Goal: Task Accomplishment & Management: Use online tool/utility

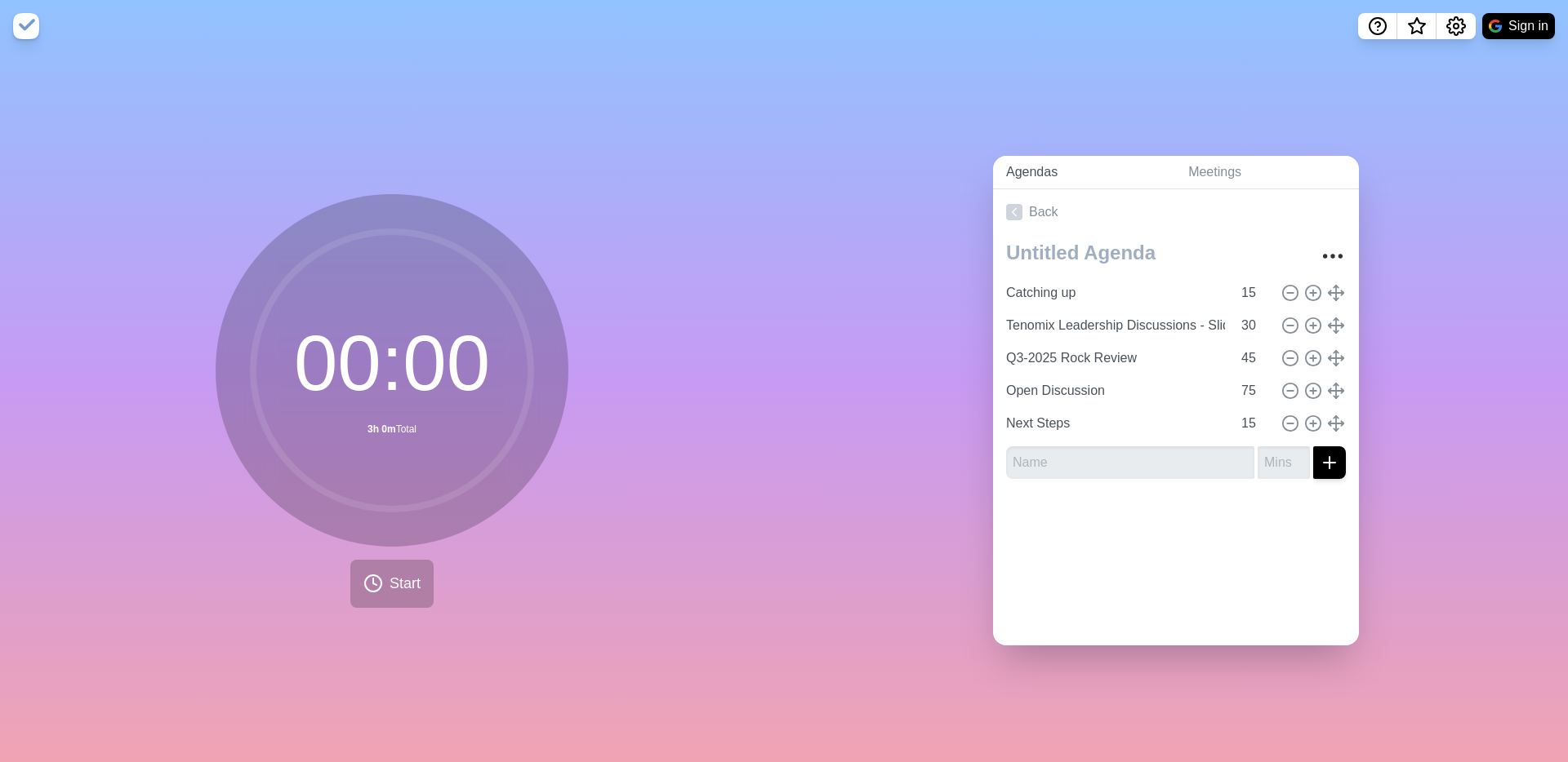
click at [1080, 174] on link "Agendas" at bounding box center [1083, 172] width 182 height 33
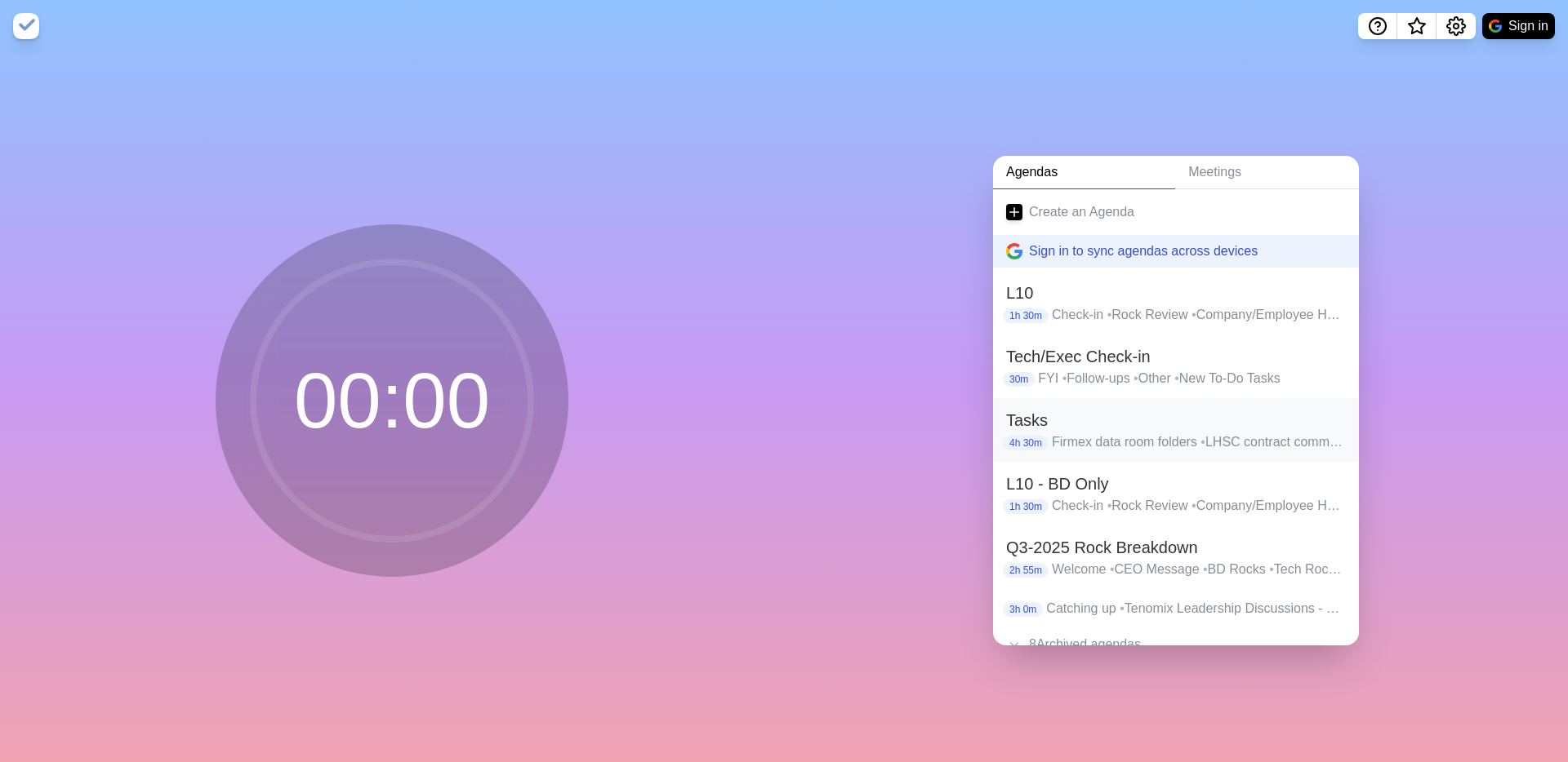
click at [1114, 429] on h2 "Tasks" at bounding box center [1175, 420] width 339 height 24
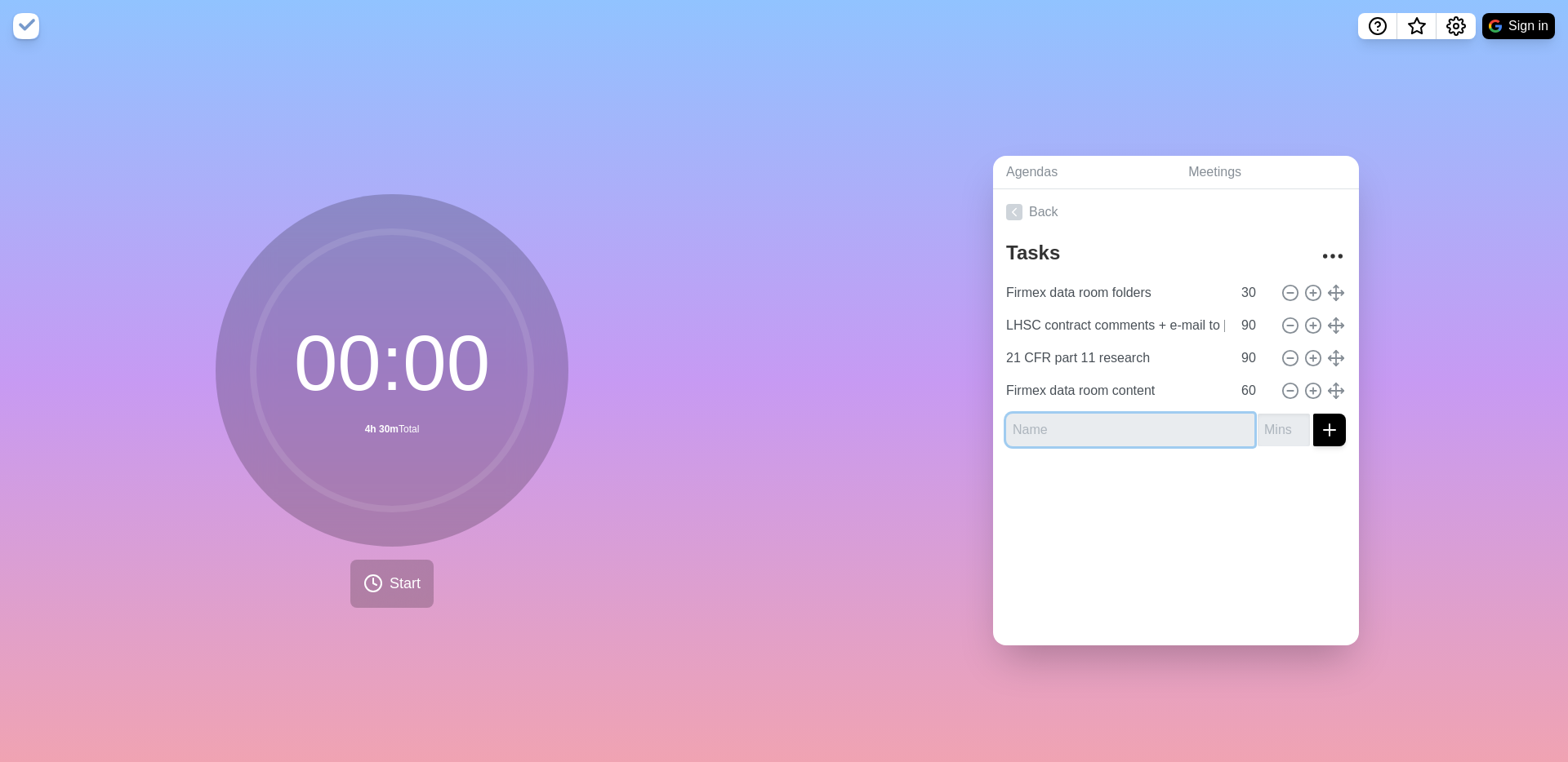
click at [1064, 436] on input "text" at bounding box center [1130, 431] width 248 height 33
type input "E-mail + [DATE][DOMAIN_NAME] updates"
click at [1267, 428] on input "number" at bounding box center [1283, 431] width 52 height 33
type input "30"
click at [1278, 484] on div at bounding box center [1175, 492] width 366 height 65
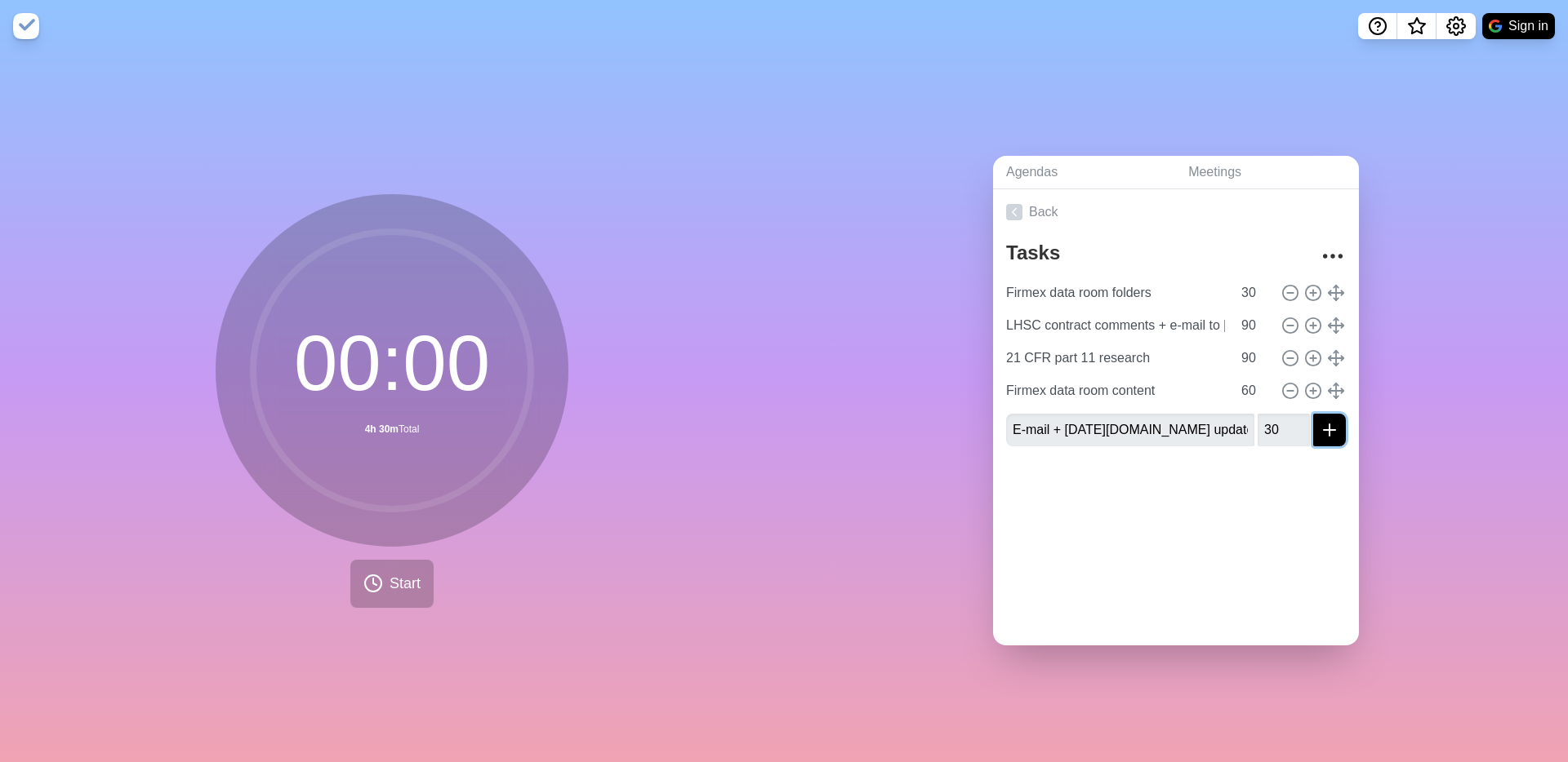
click at [1334, 435] on icon "submit" at bounding box center [1329, 431] width 19 height 19
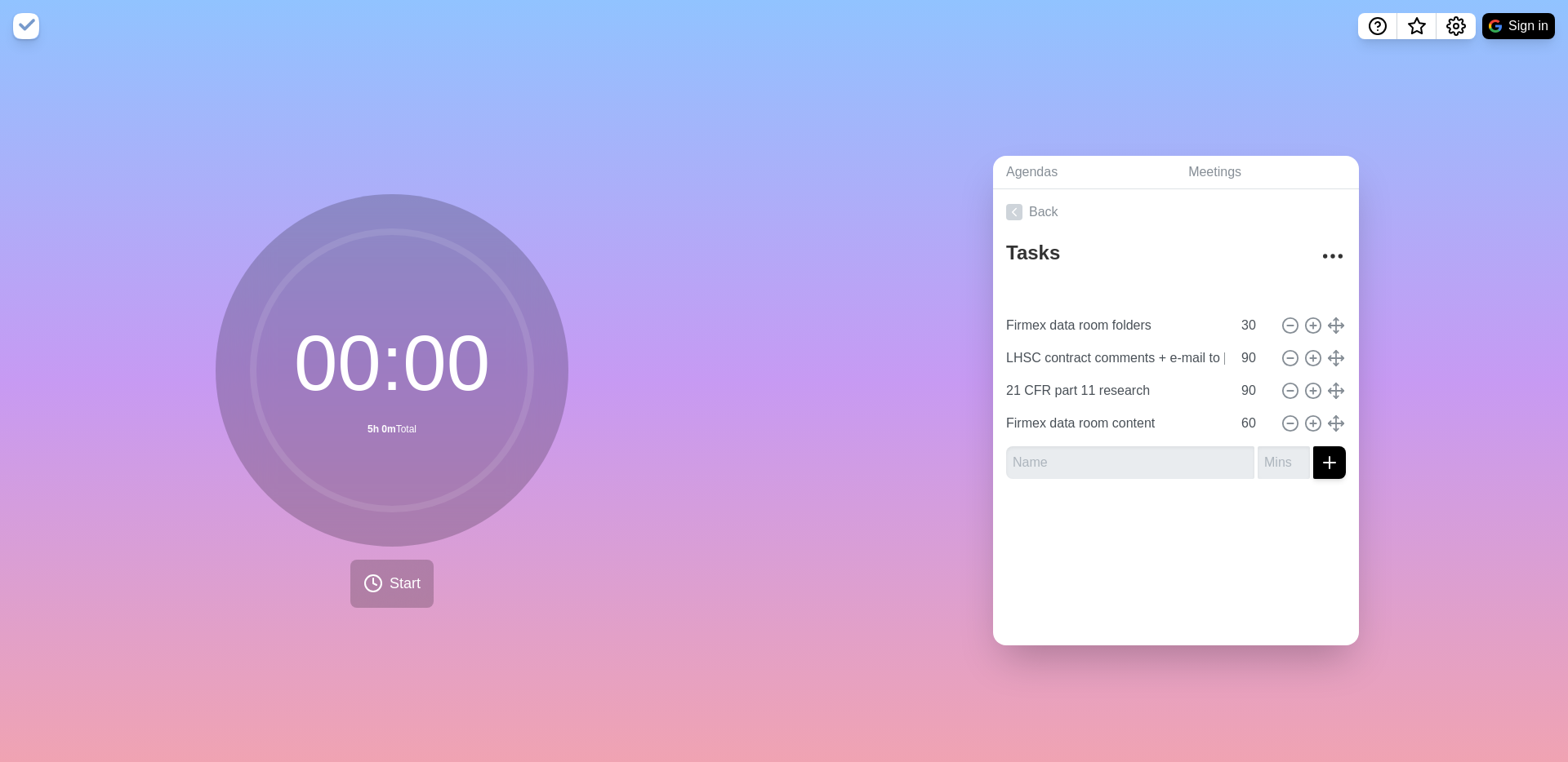
type input "E-mail + [DATE][DOMAIN_NAME] updates"
type input "Firmex data room folders"
type input "30"
type input "LHSC contract comments + e-mail to [PERSON_NAME]"
type input "21 CFR part 11 research"
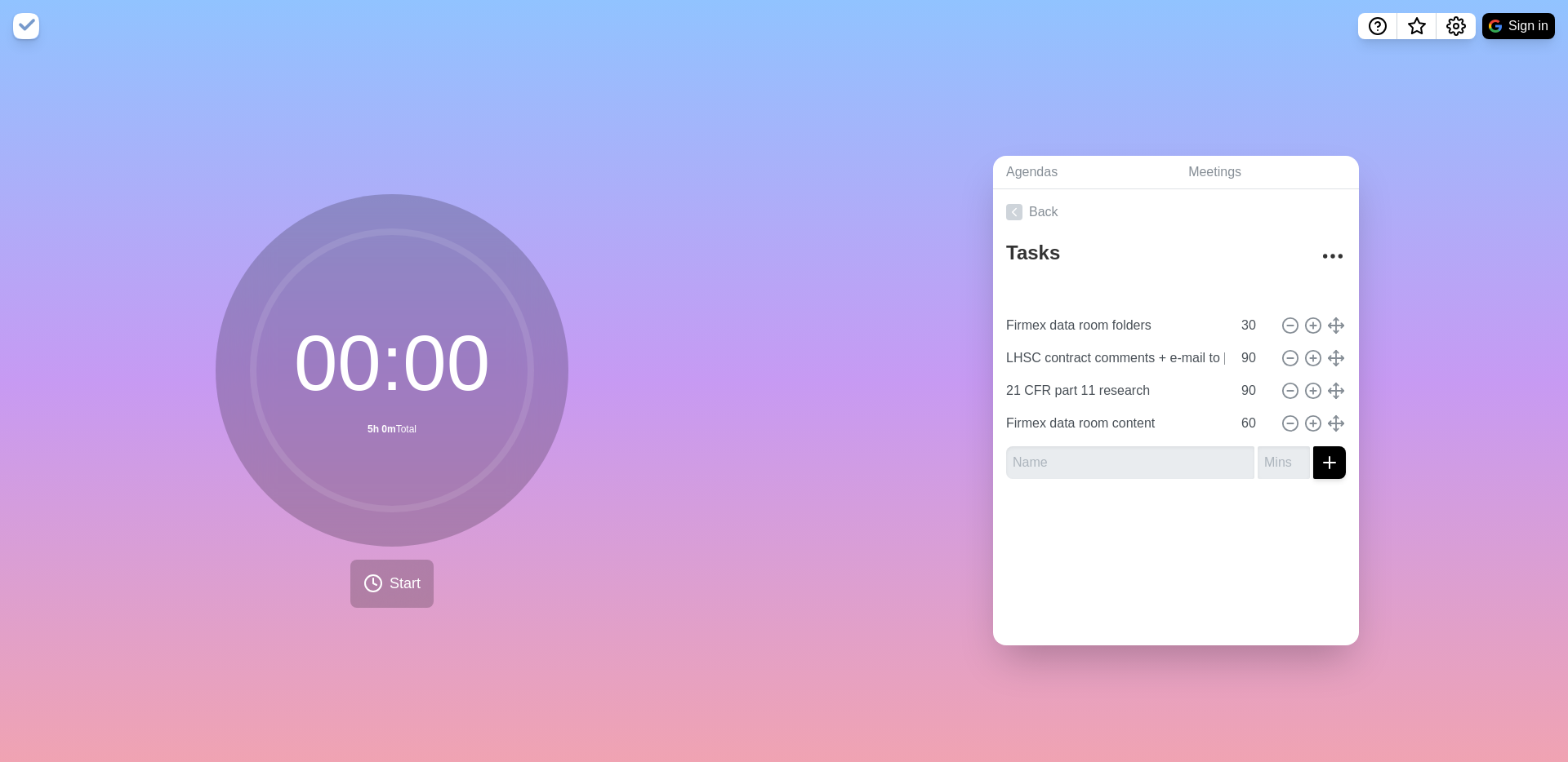
type input "90"
type input "Firmex data room content"
type input "60"
click at [1291, 326] on icon at bounding box center [1290, 326] width 17 height 17
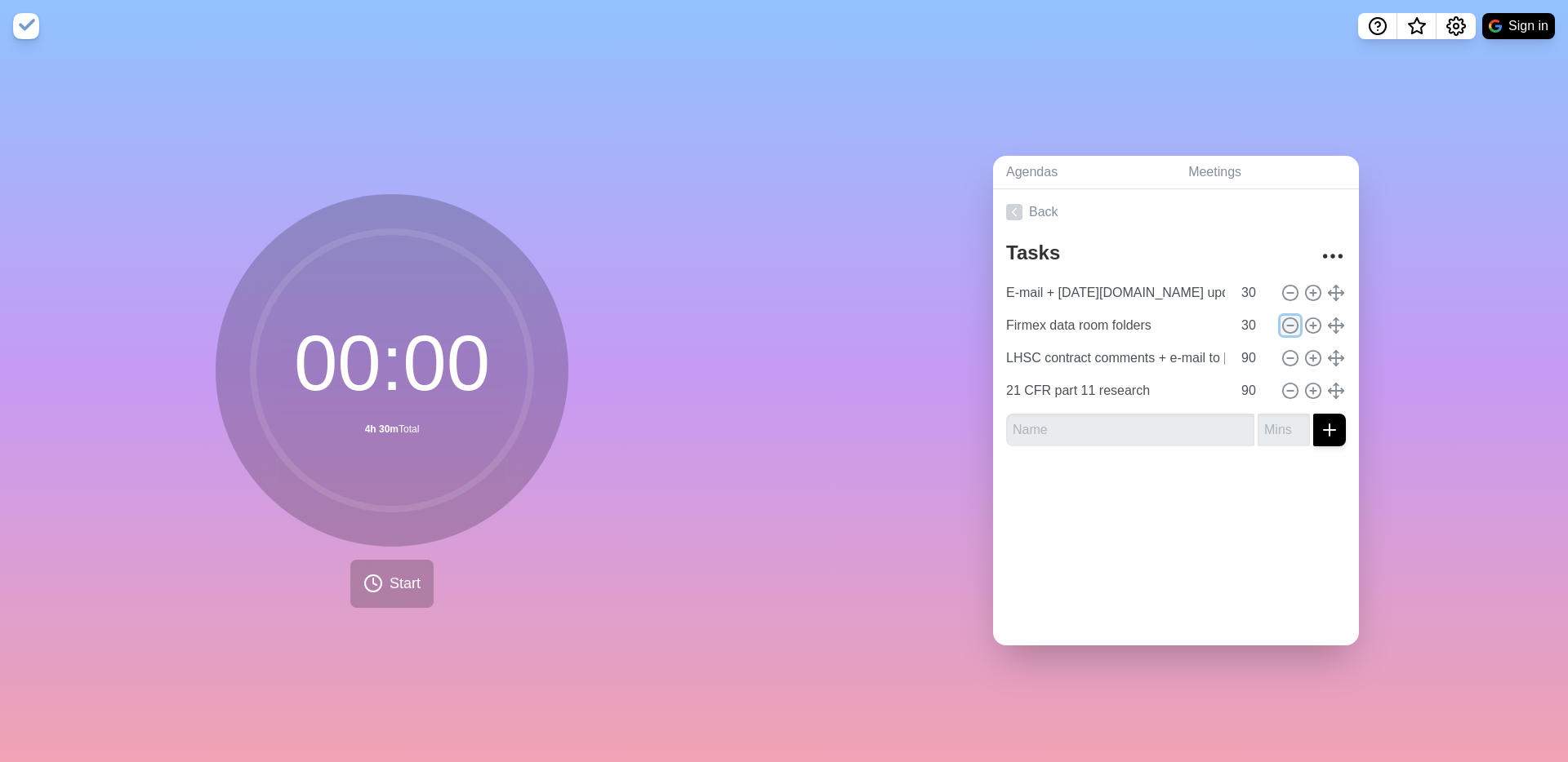
type input "LHSC contract comments + e-mail to [PERSON_NAME]"
type input "90"
type input "21 CFR part 11 research"
type input "Firmex data room content"
click at [1249, 390] on input "60" at bounding box center [1254, 392] width 39 height 33
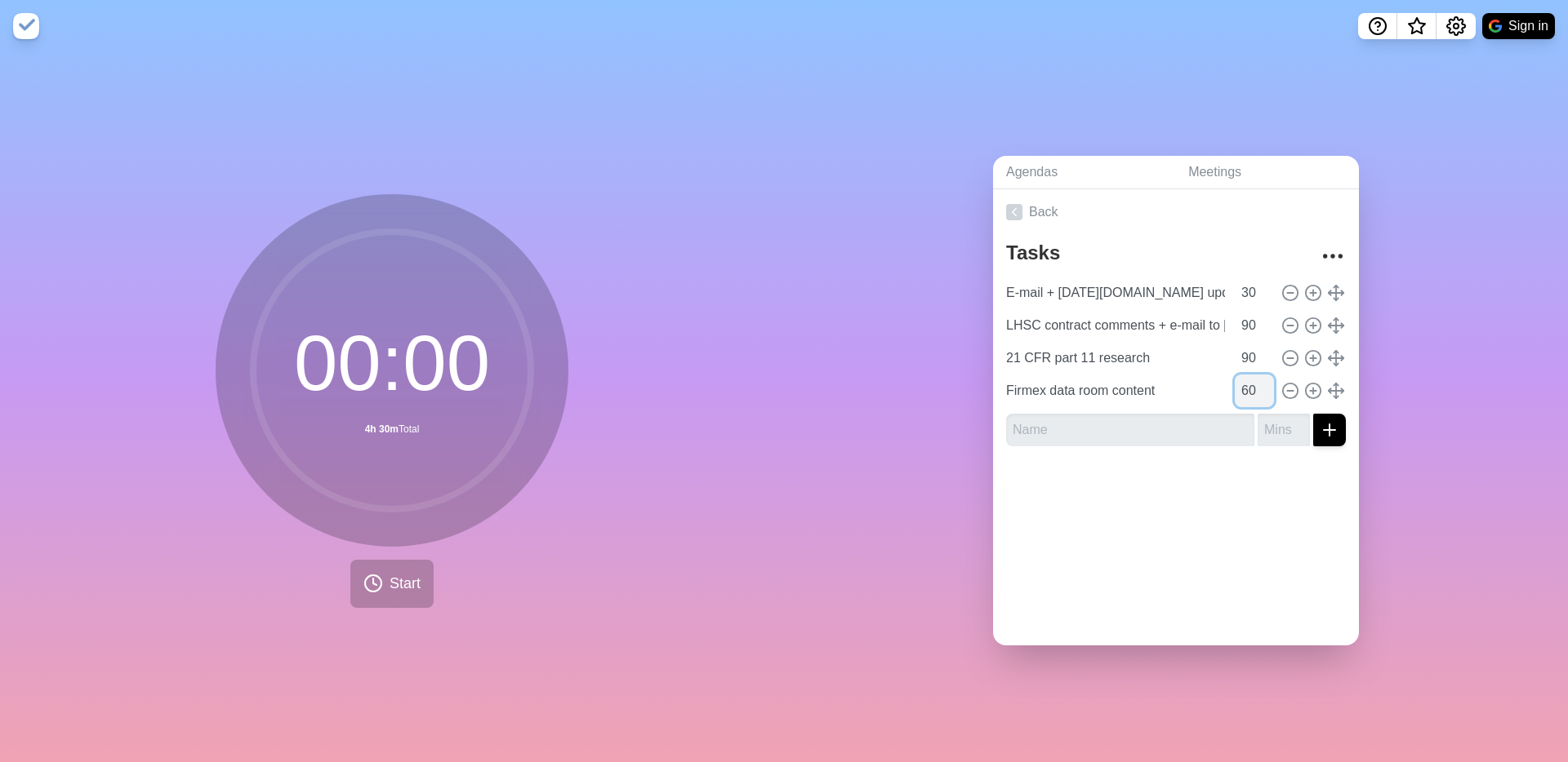
click at [1249, 390] on input "60" at bounding box center [1254, 392] width 39 height 33
type input "30"
click at [1240, 509] on div at bounding box center [1175, 492] width 366 height 65
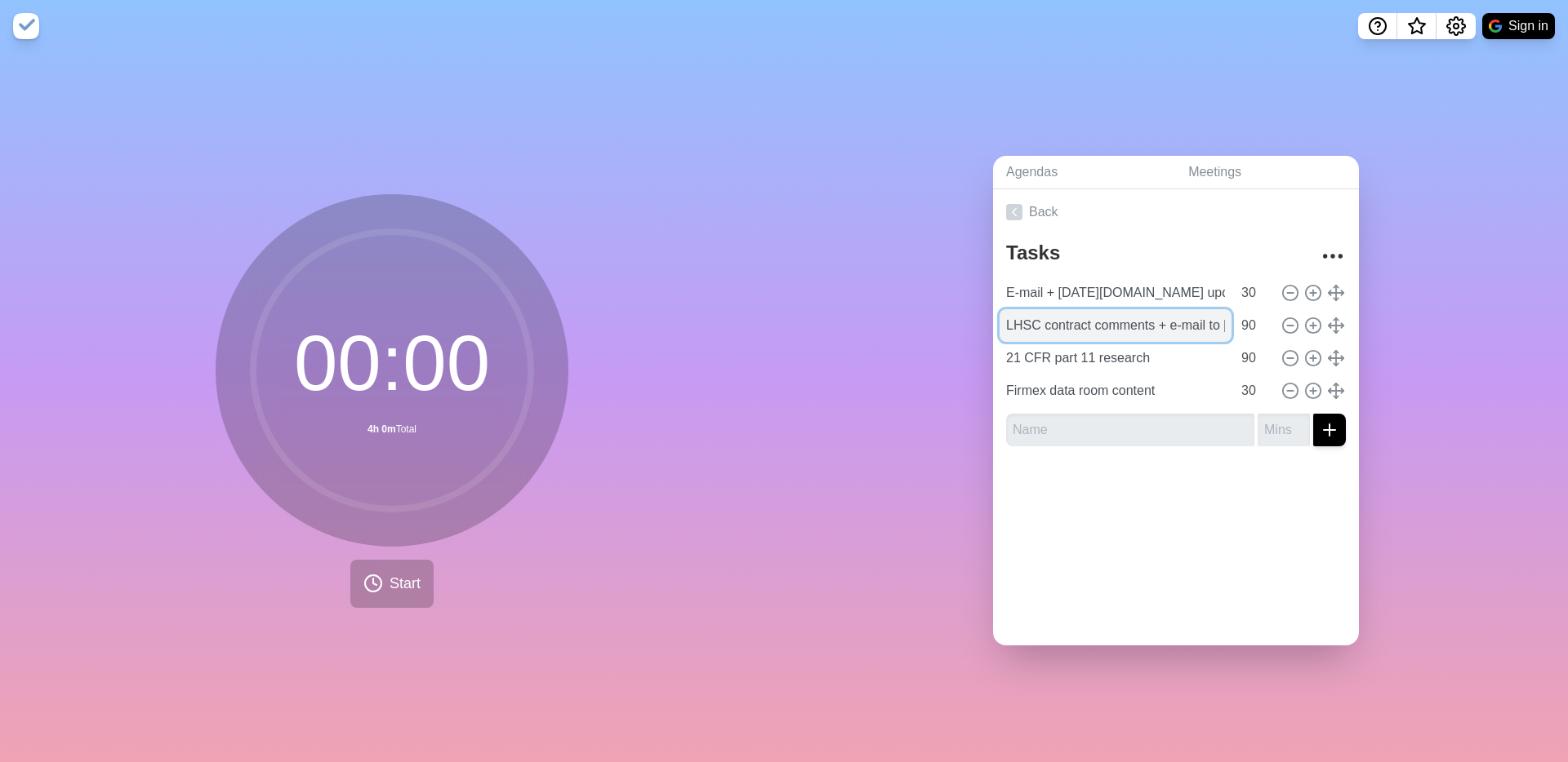
click at [1200, 324] on input "LHSC contract comments + e-mail to [PERSON_NAME]" at bounding box center [1115, 326] width 232 height 33
click at [1213, 322] on input "LHSC contract comments + e-mail to [PERSON_NAME]" at bounding box center [1115, 326] width 232 height 33
drag, startPoint x: 1163, startPoint y: 324, endPoint x: 1250, endPoint y: 324, distance: 87.0
click at [1250, 324] on div "LHSC contract comments + e-mail to [PERSON_NAME] 90" at bounding box center [1175, 326] width 353 height 33
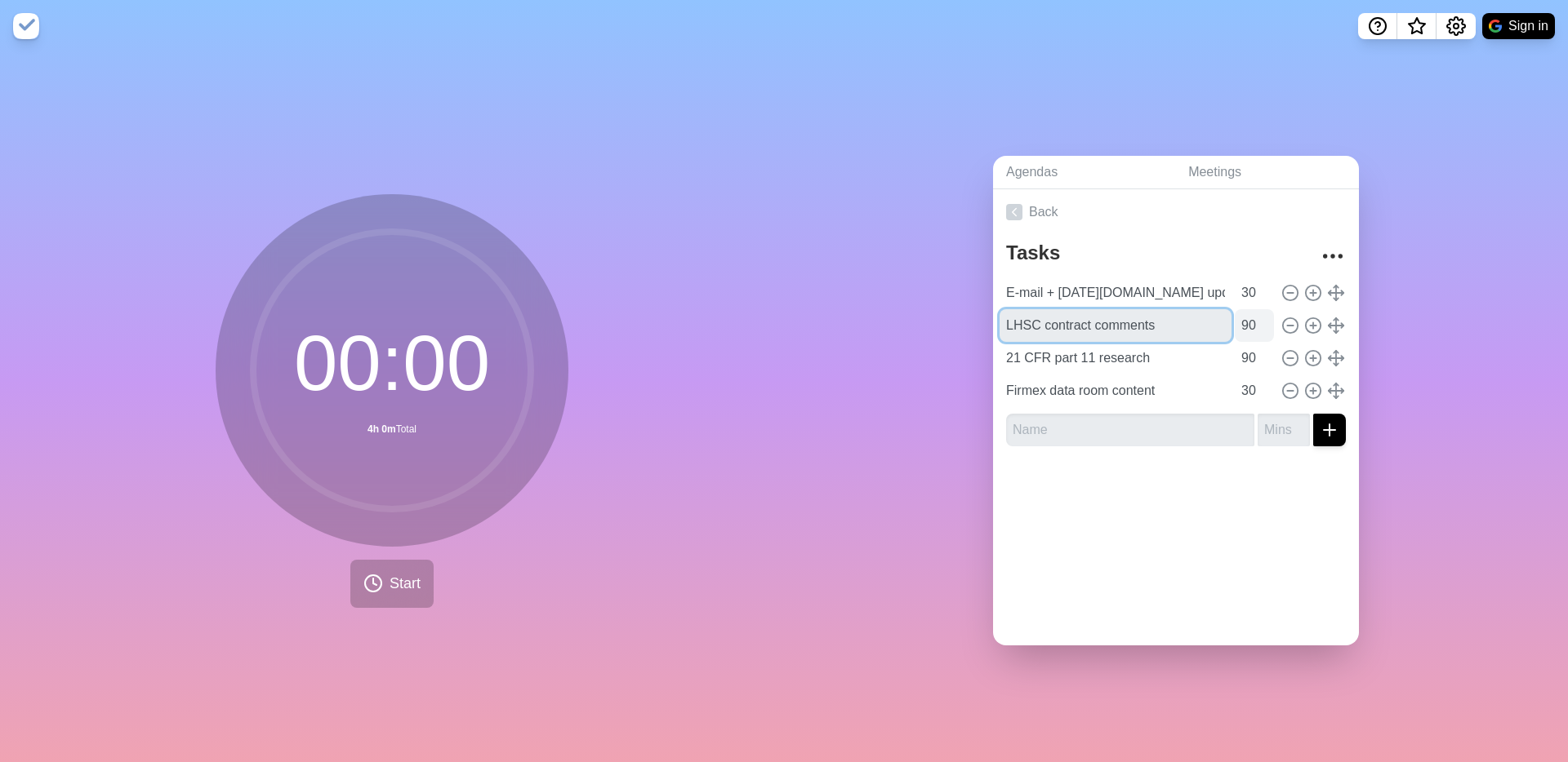
scroll to position [0, 0]
type input "LHSC contract comments"
click at [1170, 496] on div at bounding box center [1175, 492] width 366 height 65
